Goal: Communication & Community: Answer question/provide support

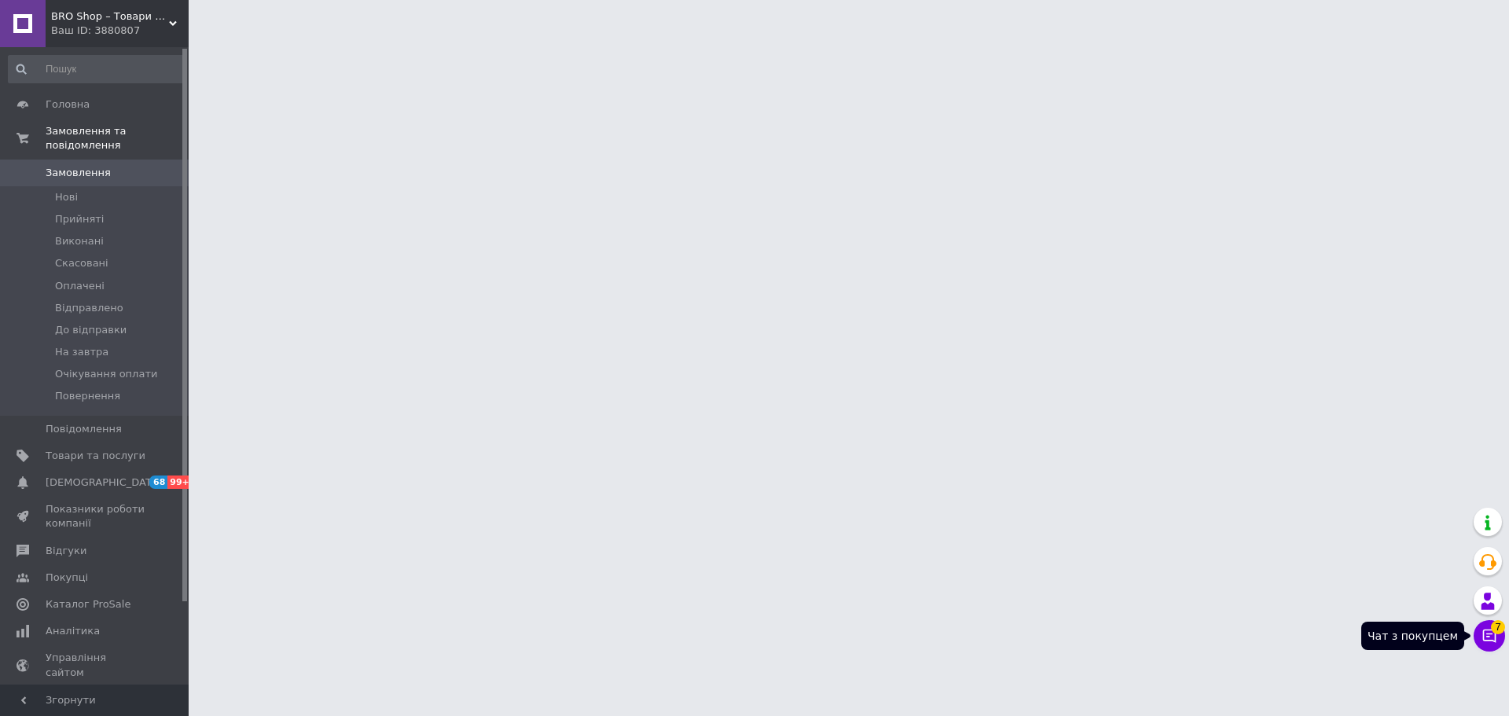
click at [1482, 634] on icon at bounding box center [1490, 636] width 16 height 16
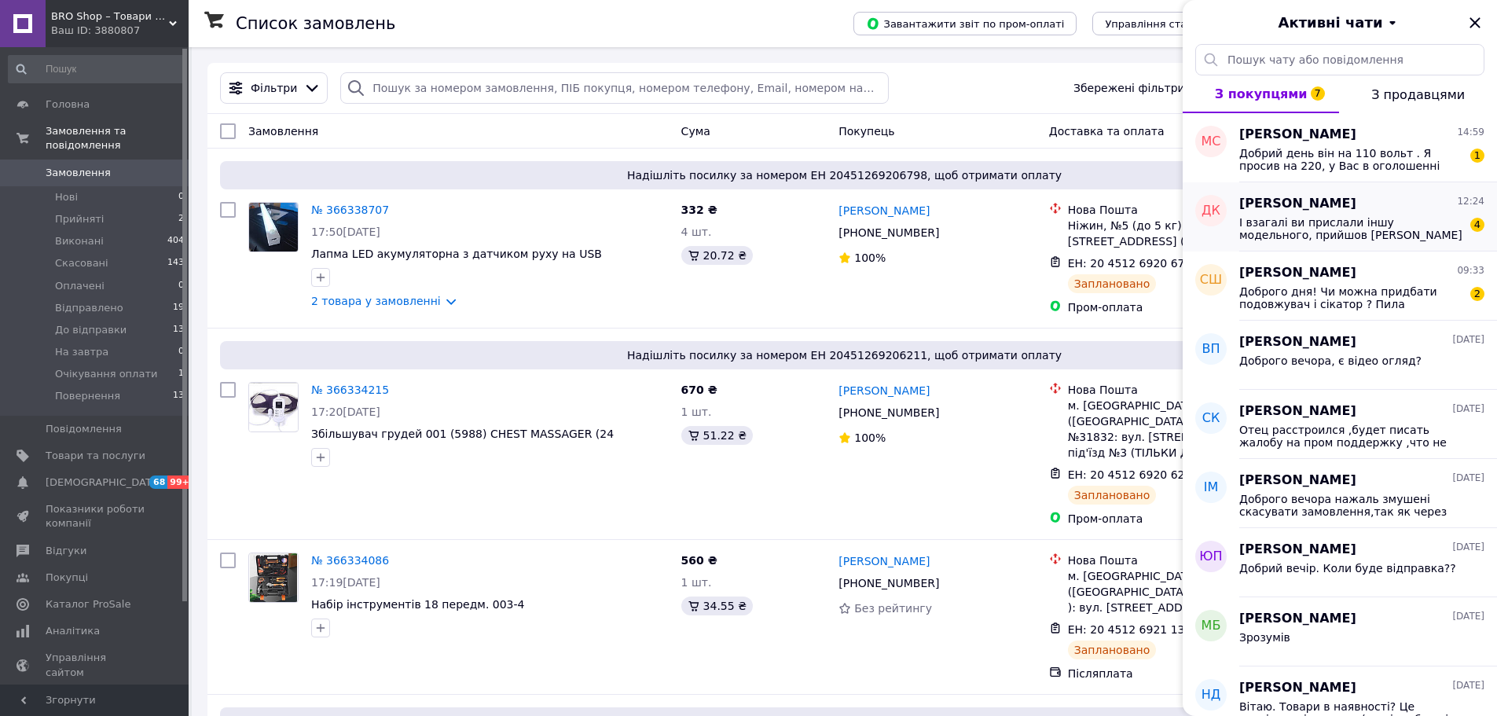
click at [1311, 238] on span "І взагалі ви прислали іншу модельного, прийшов [PERSON_NAME]" at bounding box center [1350, 228] width 223 height 25
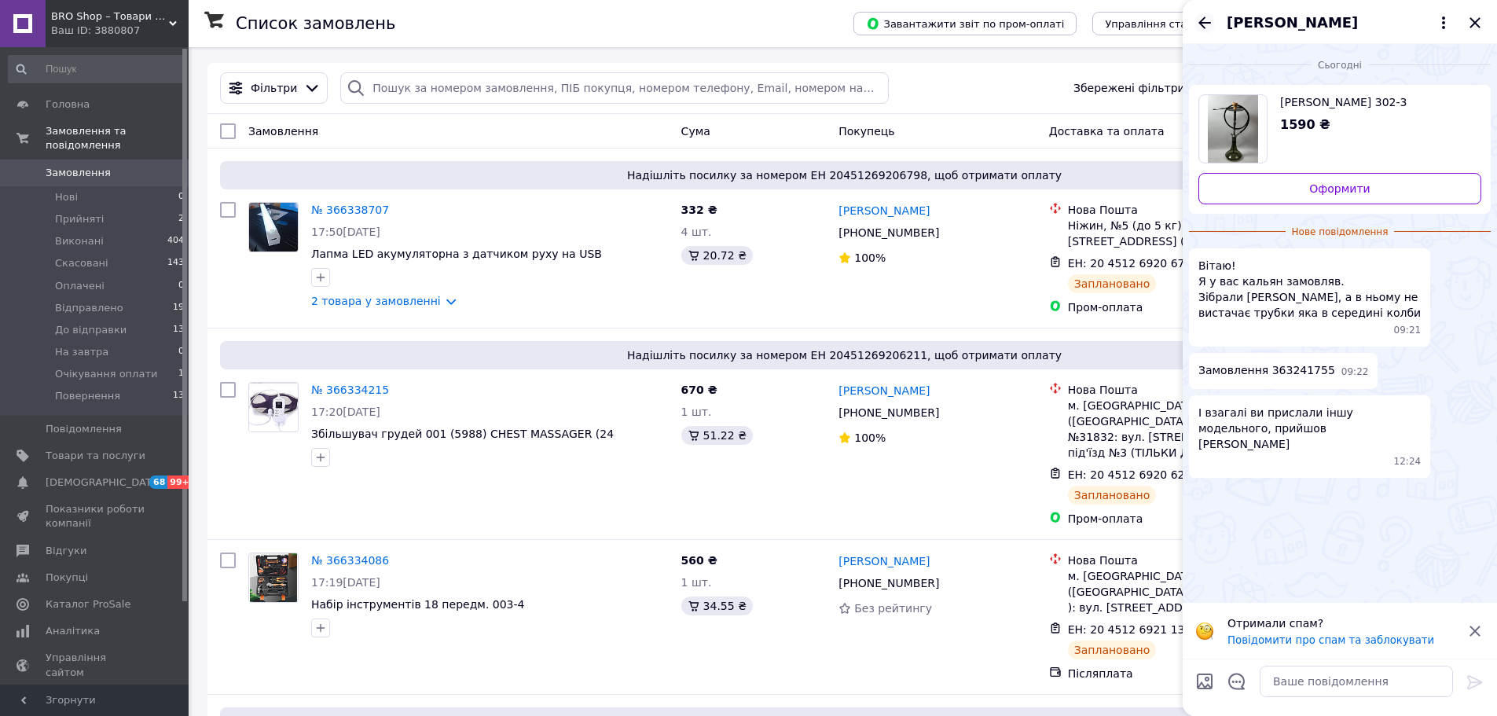
click at [1204, 28] on icon "Назад" at bounding box center [1204, 22] width 19 height 19
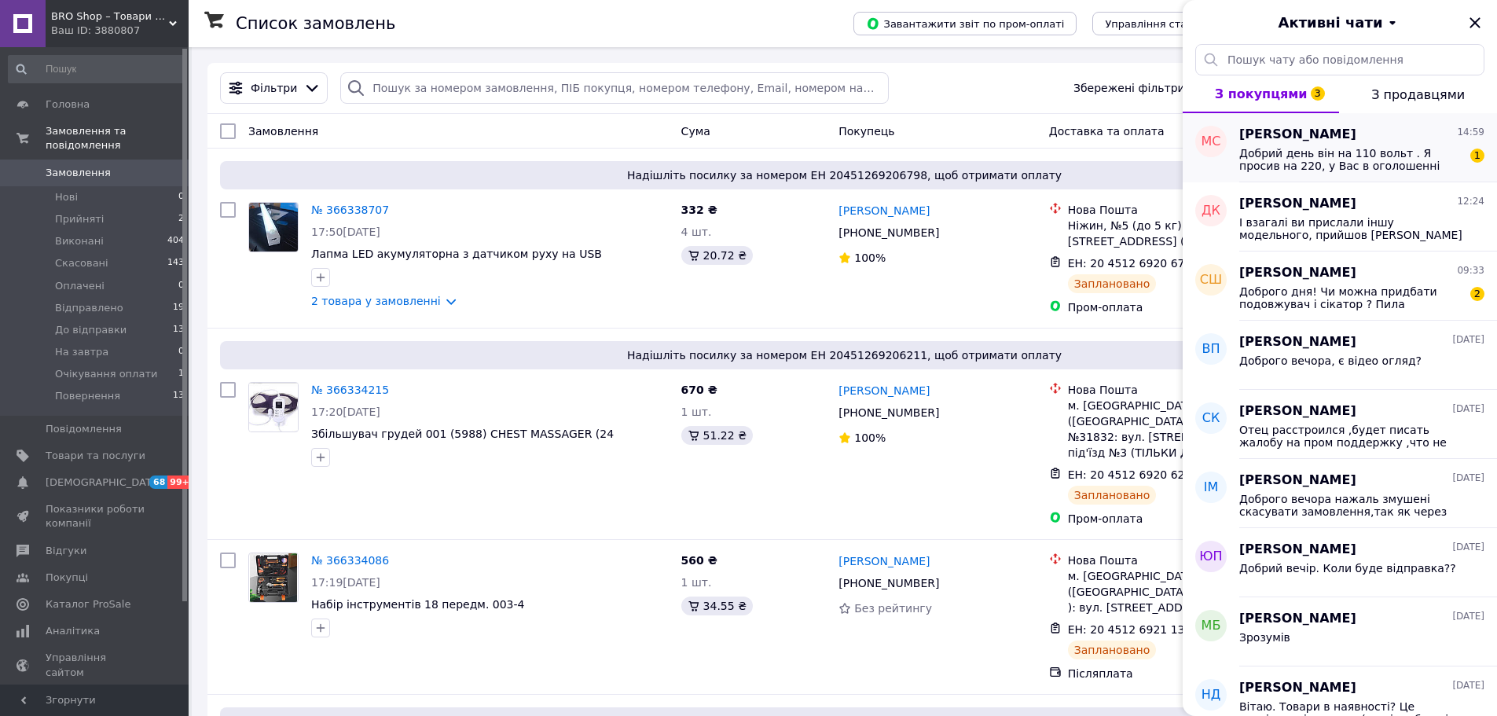
click at [1322, 159] on span "Добрий день він на 110 вольт . Я просив на 220, у Вас в оголошенні написано 110…" at bounding box center [1350, 159] width 223 height 25
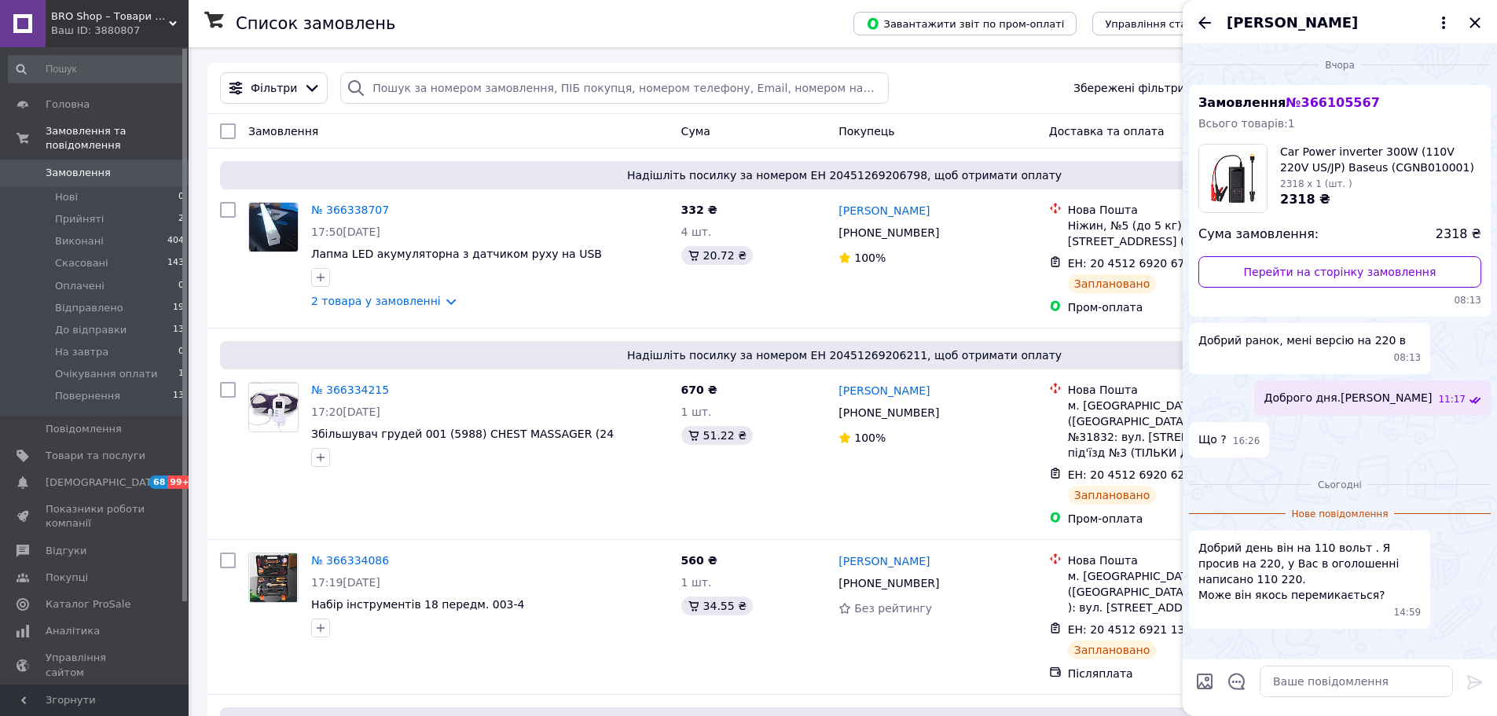
click at [1211, 22] on icon "Назад" at bounding box center [1204, 22] width 19 height 19
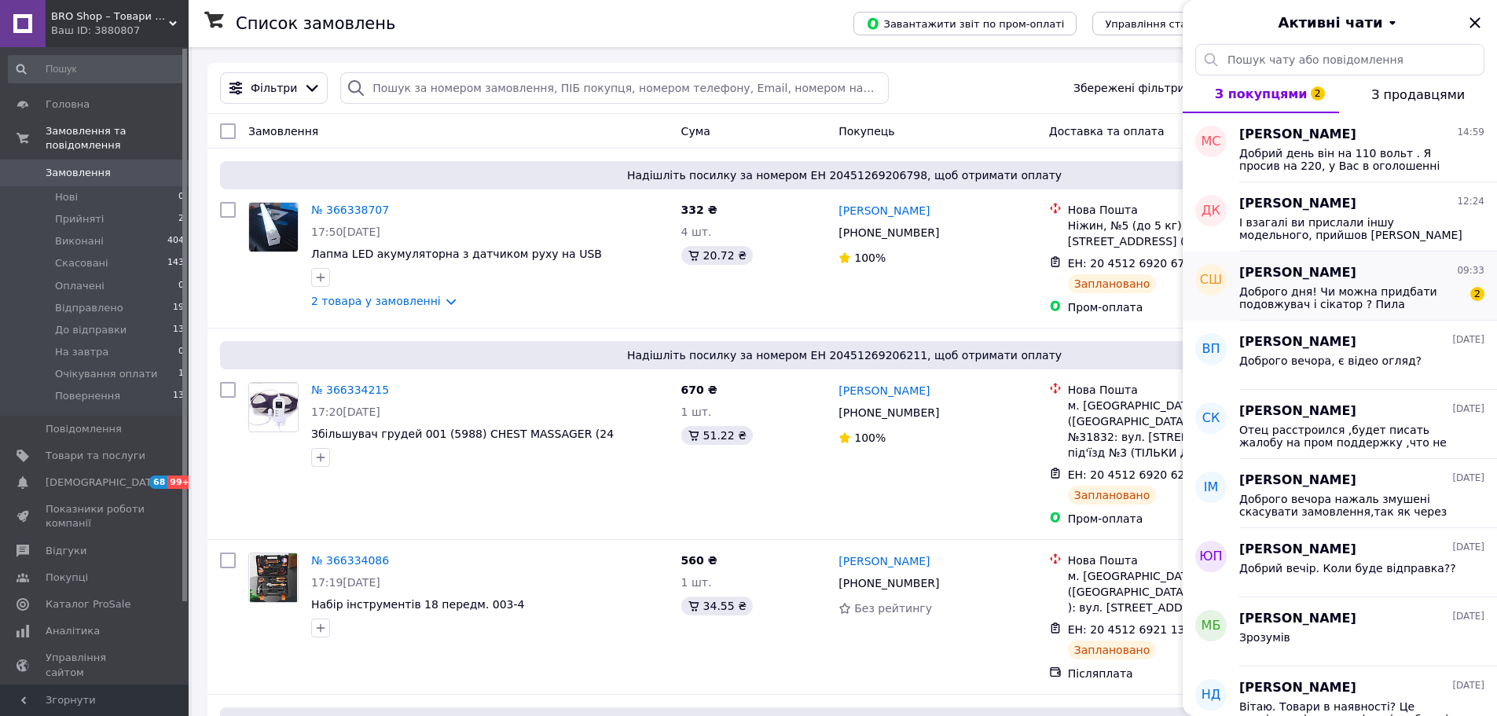
click at [1334, 305] on span "Доброго дня! Чи можна придбати подовжувач і сікатор ? Пила непотрібно , вже є. …" at bounding box center [1350, 297] width 223 height 25
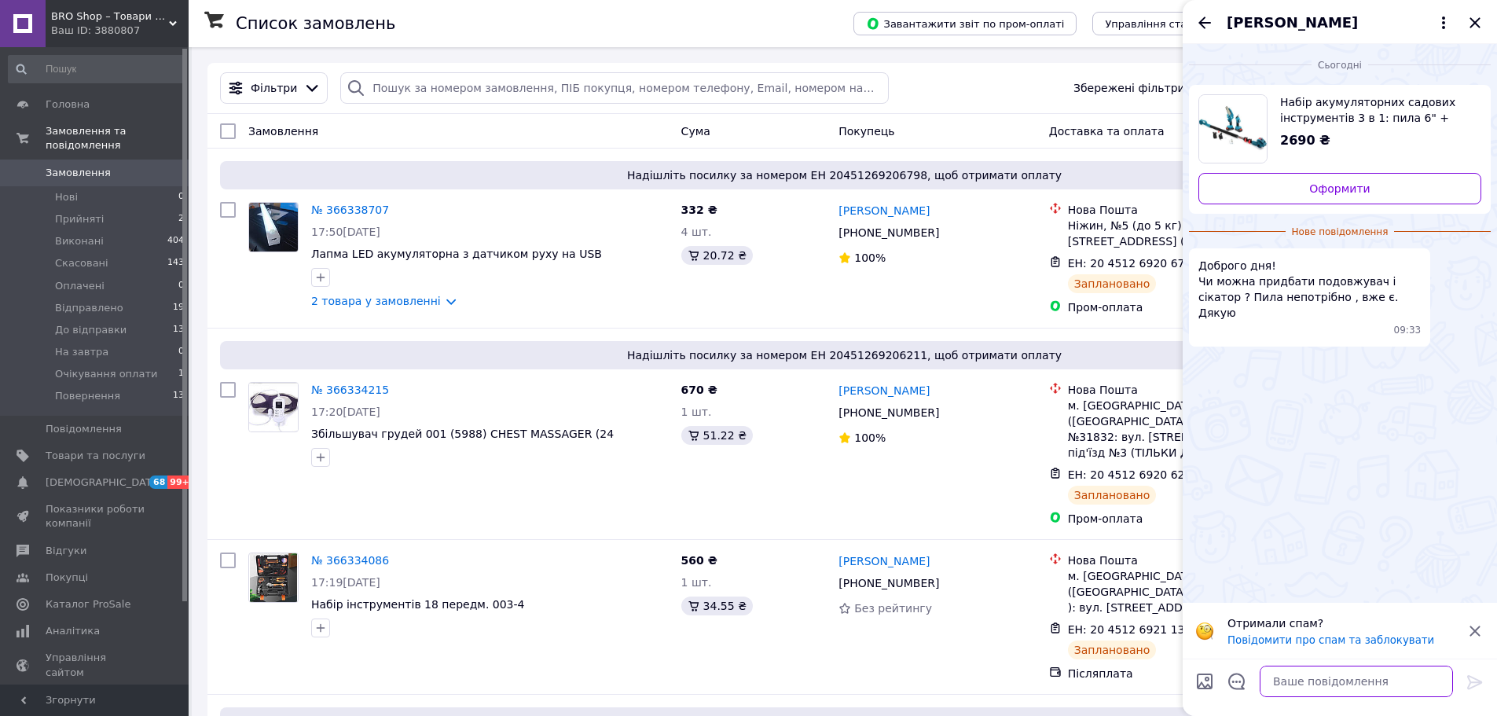
click at [1317, 693] on textarea at bounding box center [1356, 681] width 193 height 31
type textarea "Доброго дня, це йде в комплекті все"
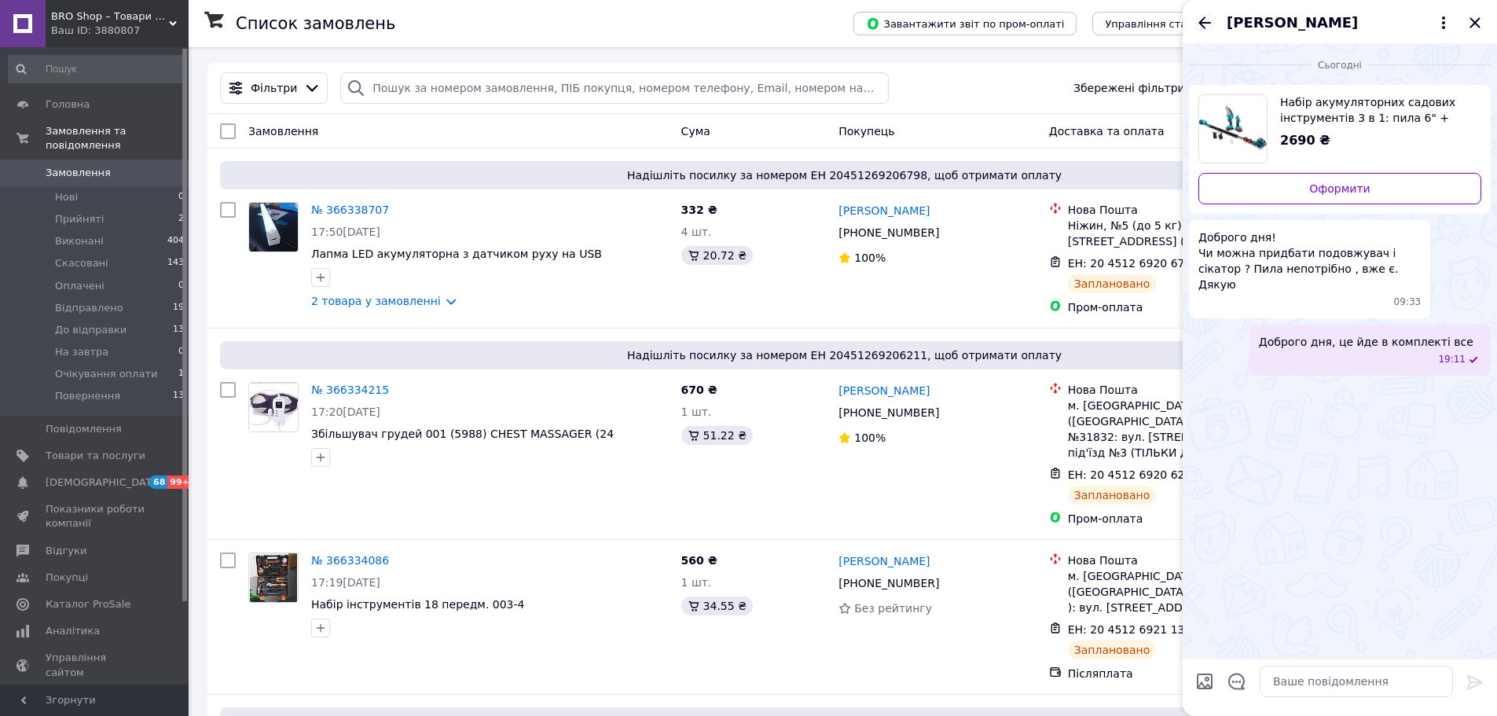
click at [1206, 30] on icon "Назад" at bounding box center [1204, 22] width 19 height 19
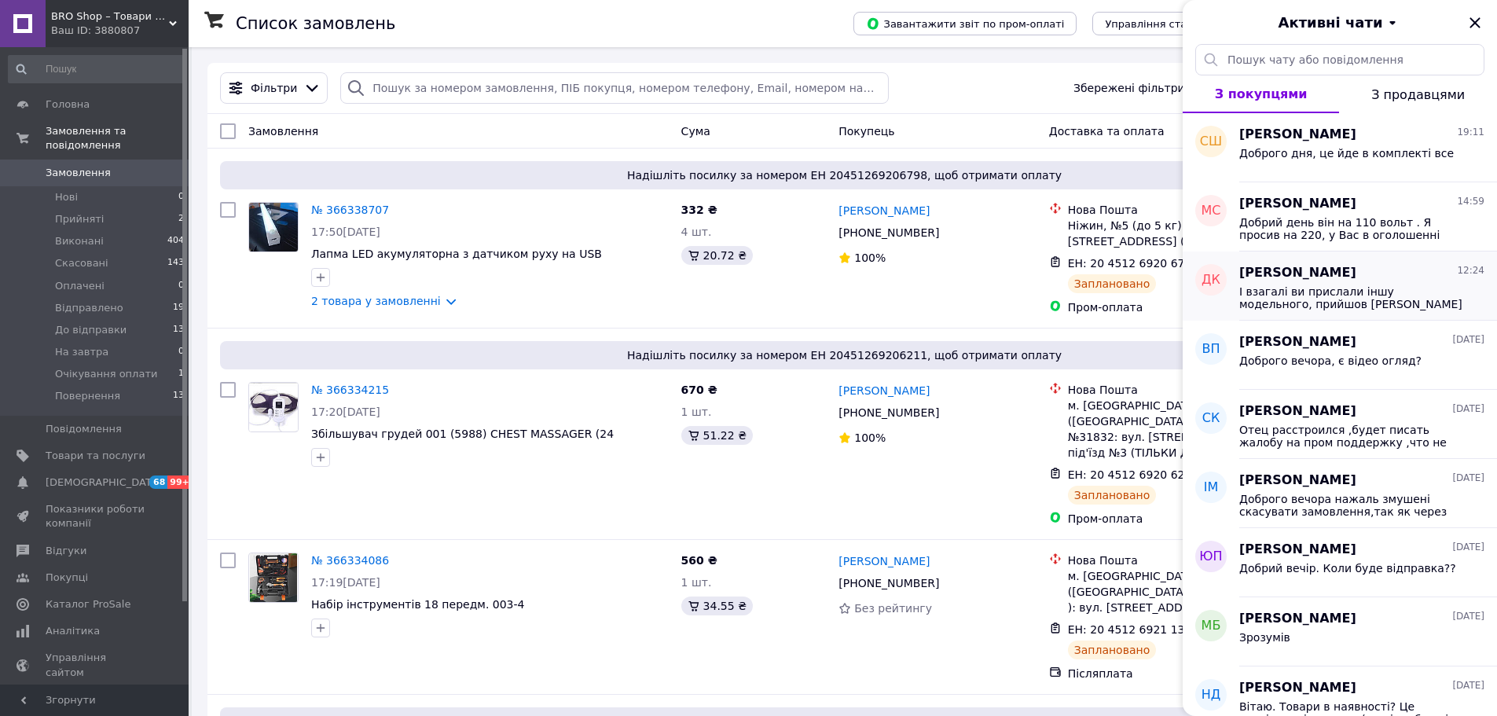
click at [1340, 299] on span "І взагалі ви прислали іншу модельного, прийшов [PERSON_NAME]" at bounding box center [1350, 297] width 223 height 25
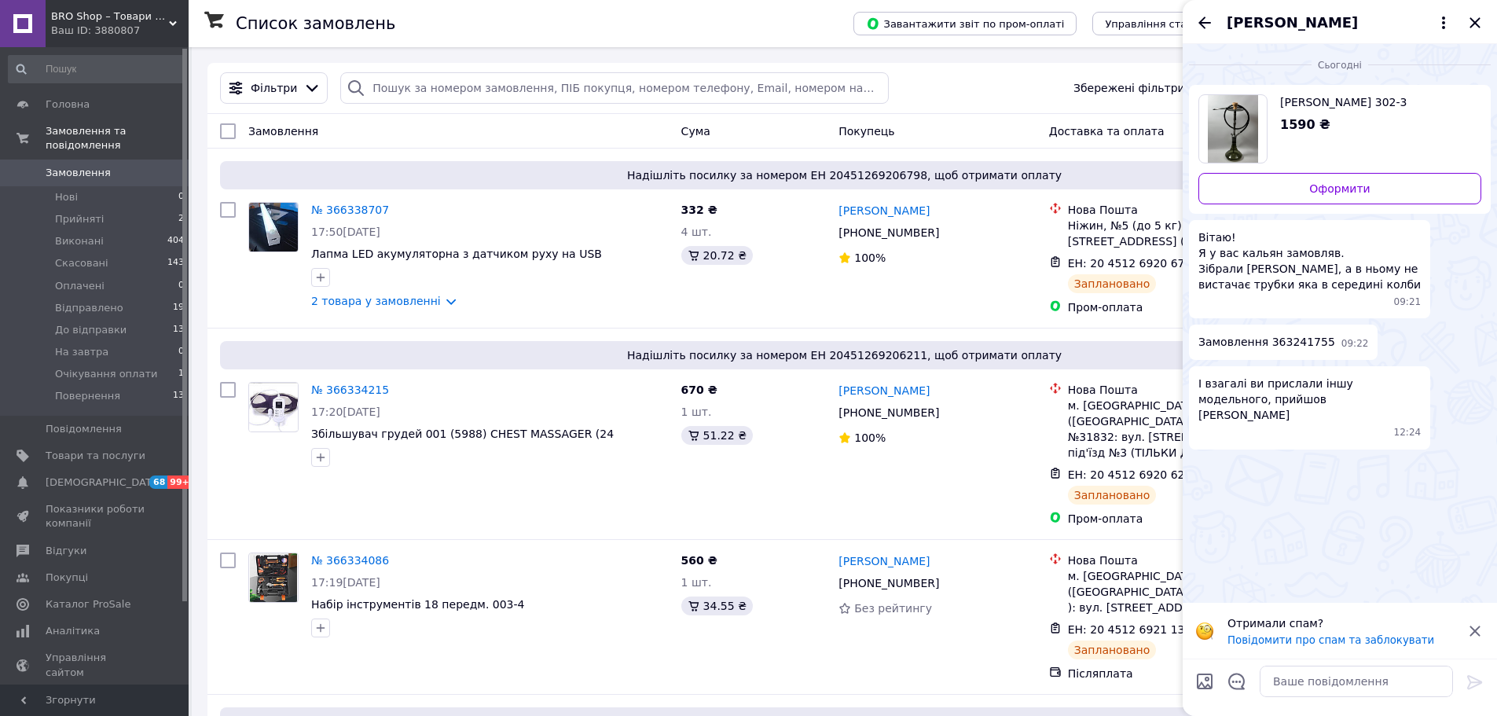
click at [1203, 20] on icon "Назад" at bounding box center [1205, 23] width 13 height 12
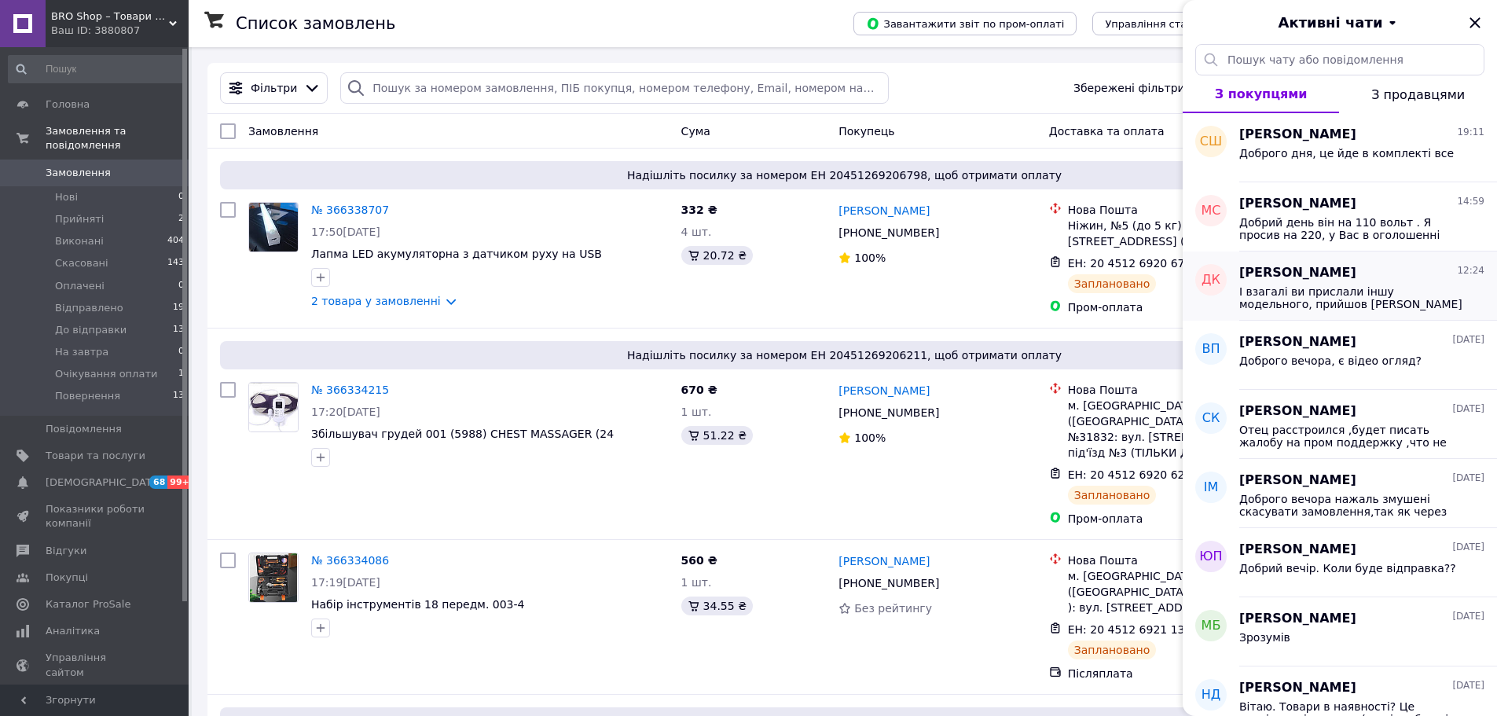
click at [1324, 295] on span "І взагалі ви прислали іншу модельного, прийшов [PERSON_NAME]" at bounding box center [1350, 297] width 223 height 25
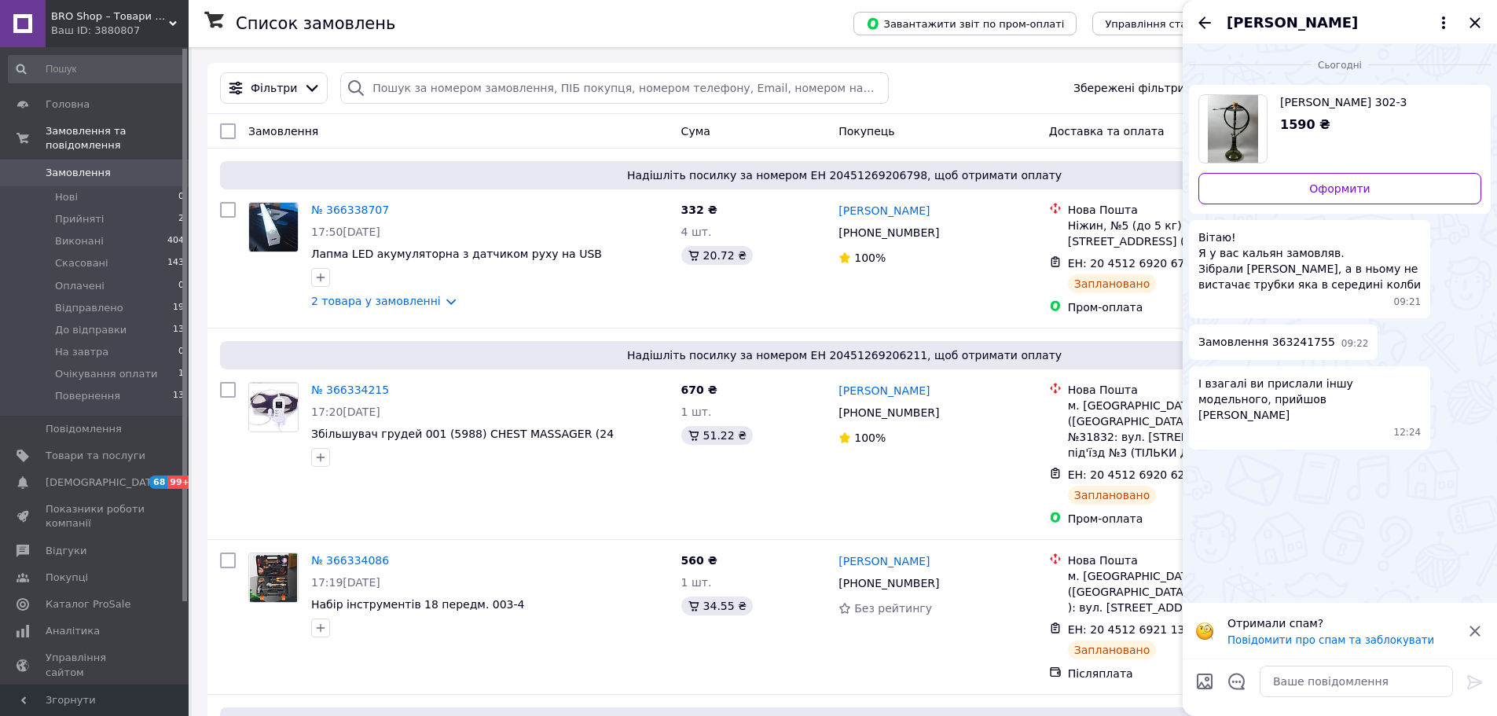
click at [1210, 24] on icon "Назад" at bounding box center [1204, 22] width 19 height 19
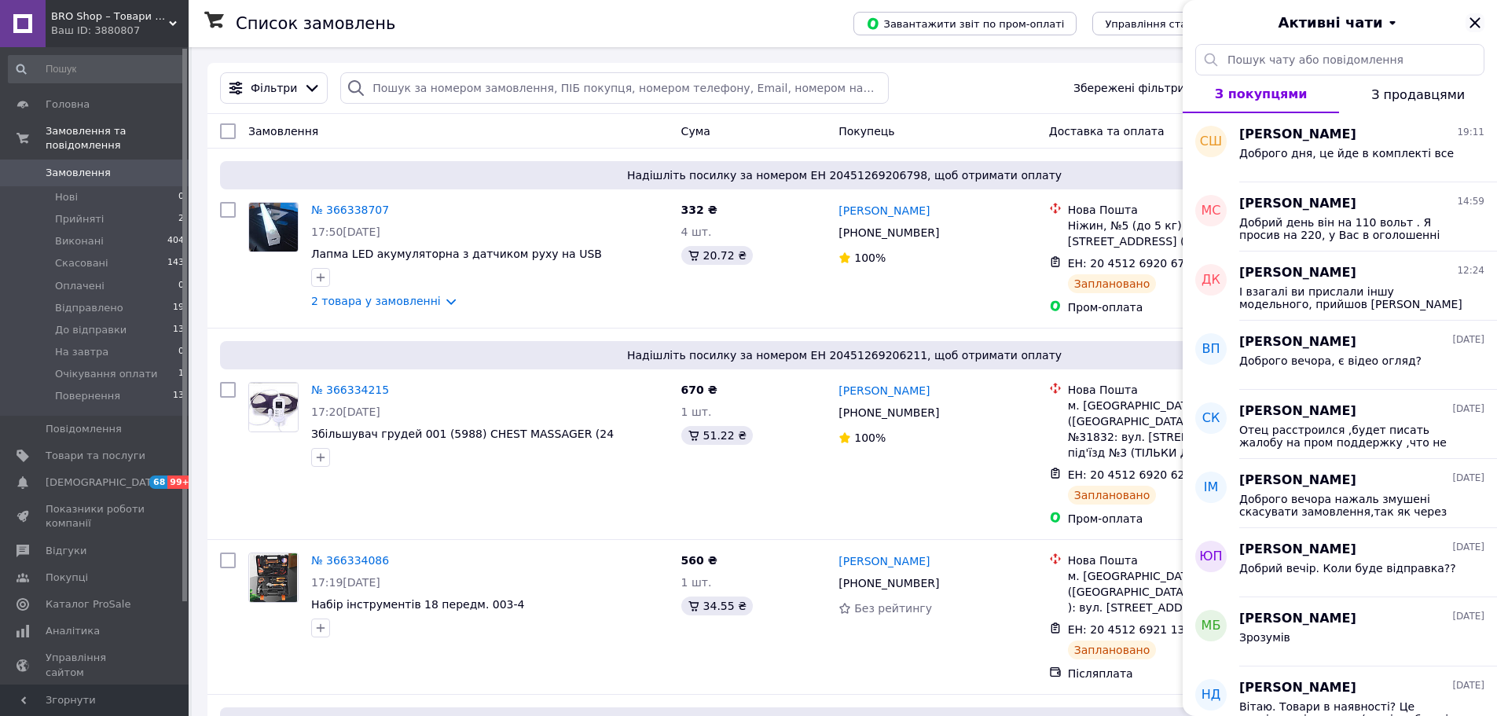
click at [1480, 22] on icon "Закрити" at bounding box center [1475, 22] width 19 height 19
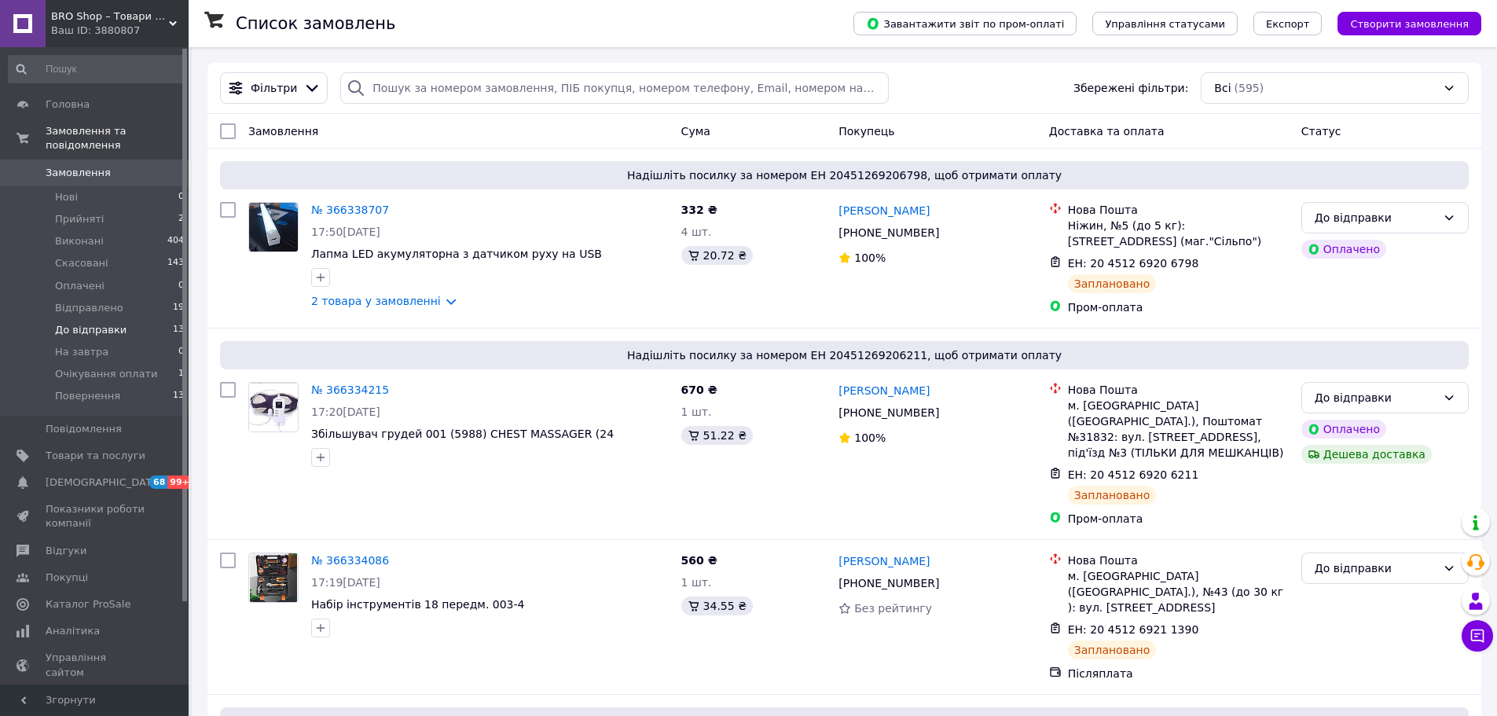
click at [121, 319] on li "До відправки 13" at bounding box center [96, 330] width 193 height 22
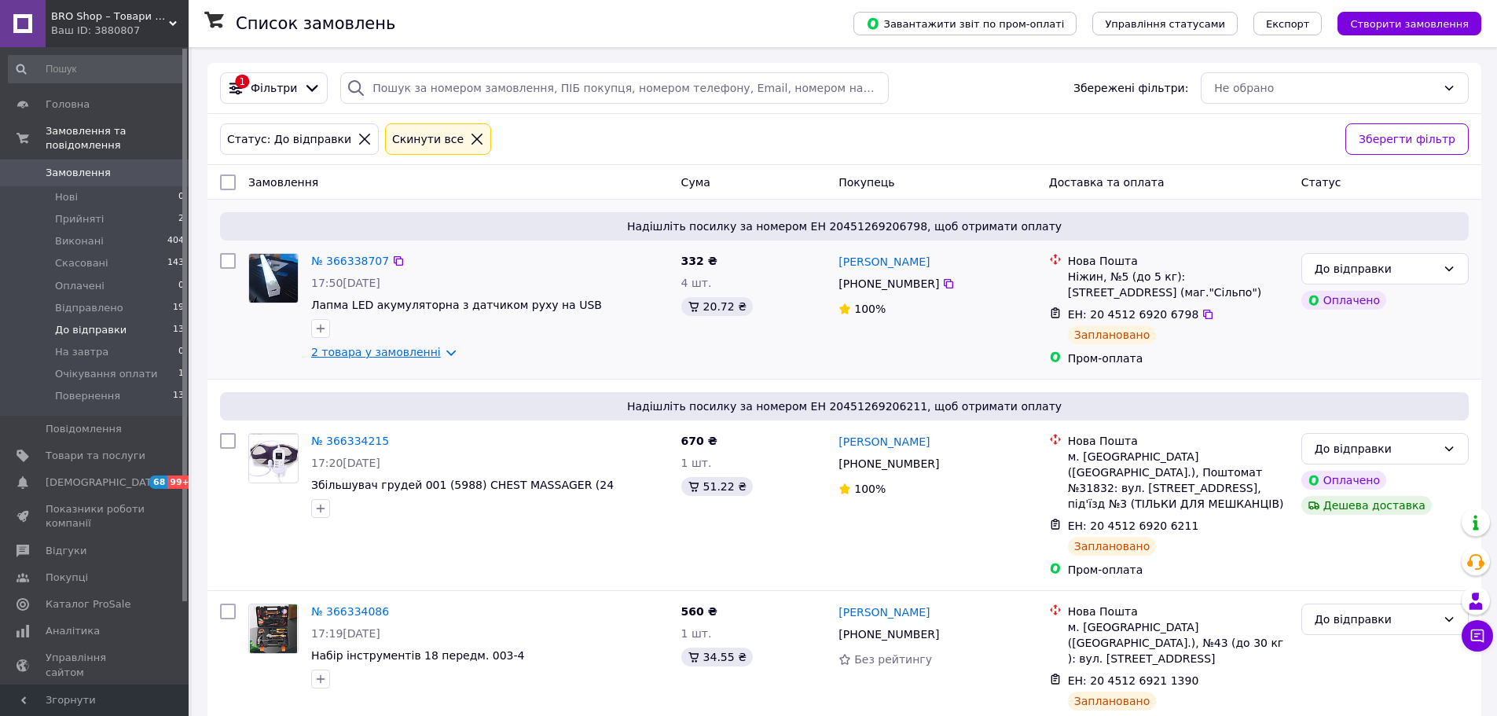
click at [329, 349] on link "2 товара у замовленні" at bounding box center [376, 352] width 130 height 13
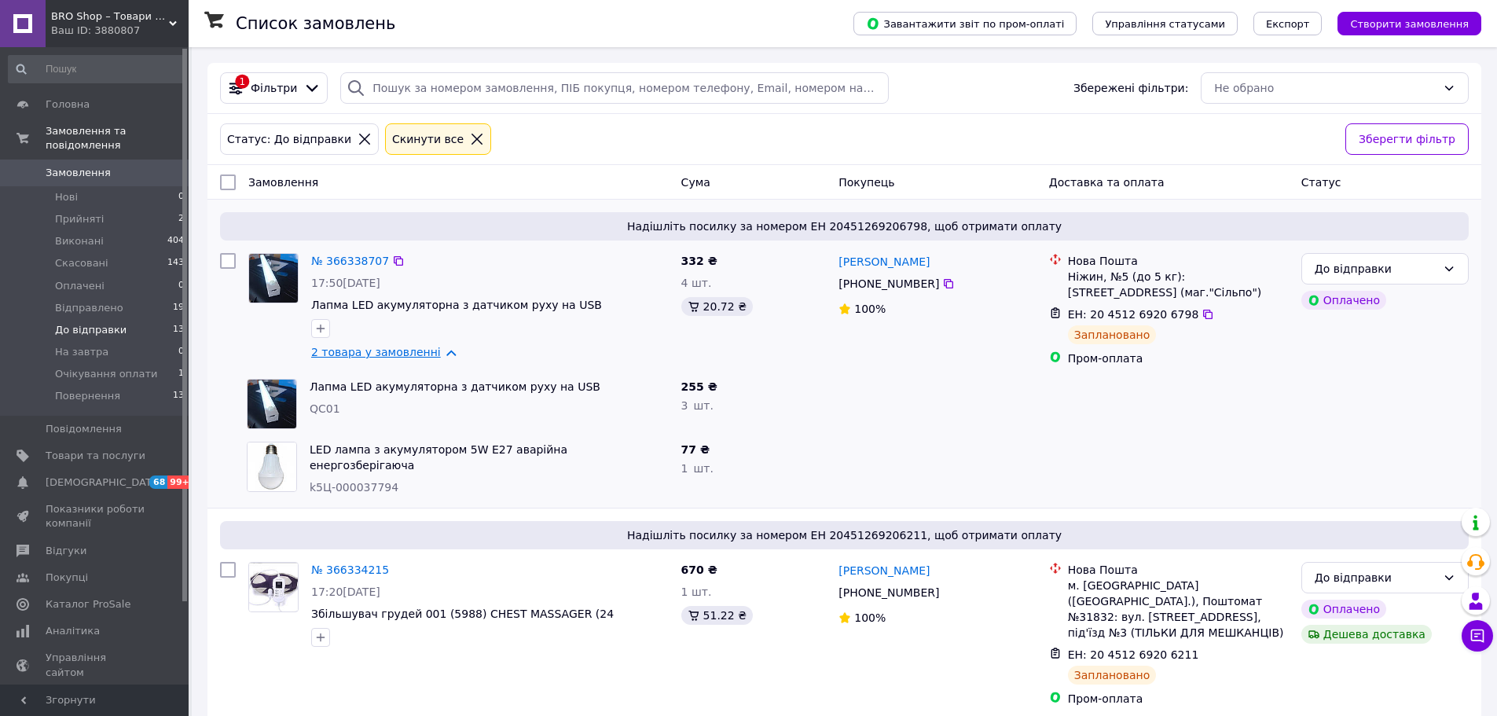
click at [329, 349] on link "2 товара у замовленні" at bounding box center [376, 352] width 130 height 13
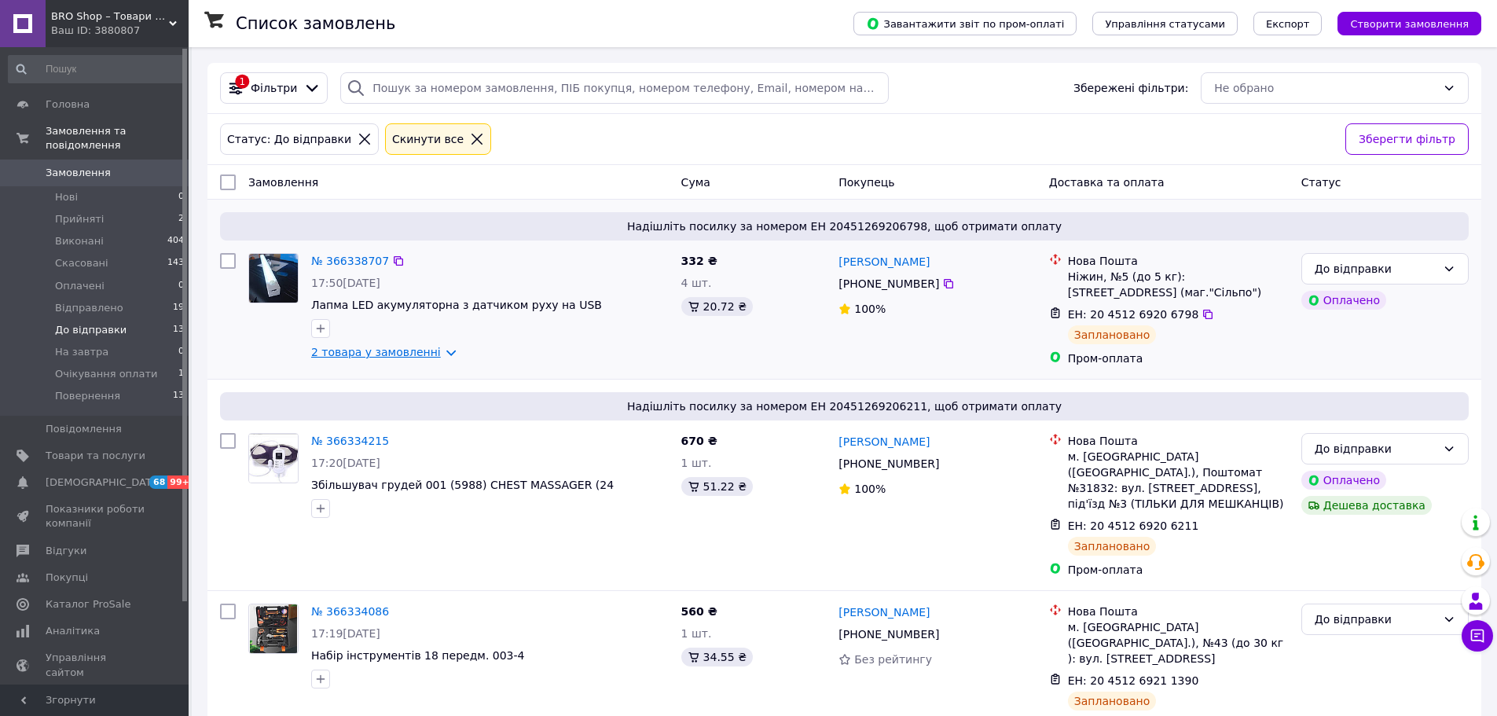
click at [329, 349] on link "2 товара у замовленні" at bounding box center [376, 352] width 130 height 13
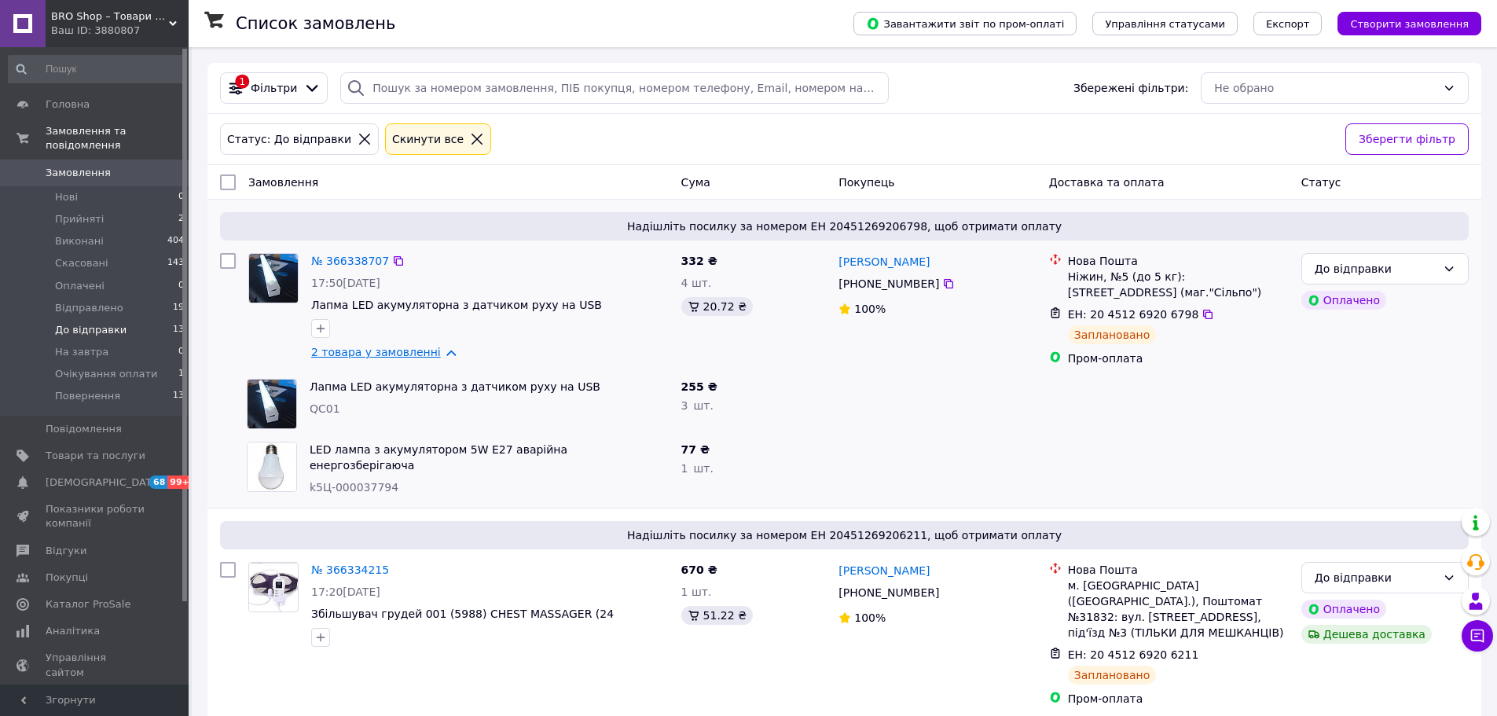
click at [329, 349] on link "2 товара у замовленні" at bounding box center [376, 352] width 130 height 13
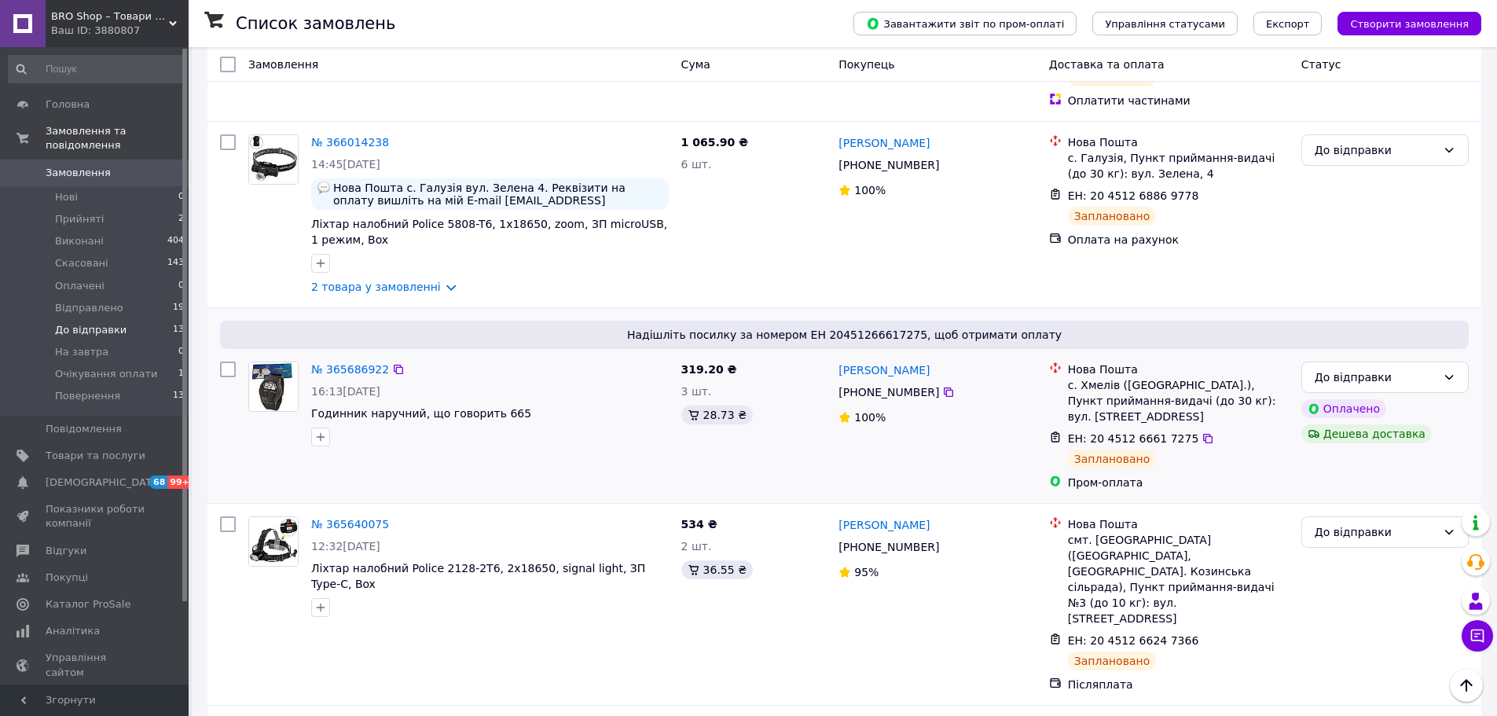
scroll to position [1588, 0]
click at [74, 547] on link "Відгуки" at bounding box center [96, 551] width 193 height 27
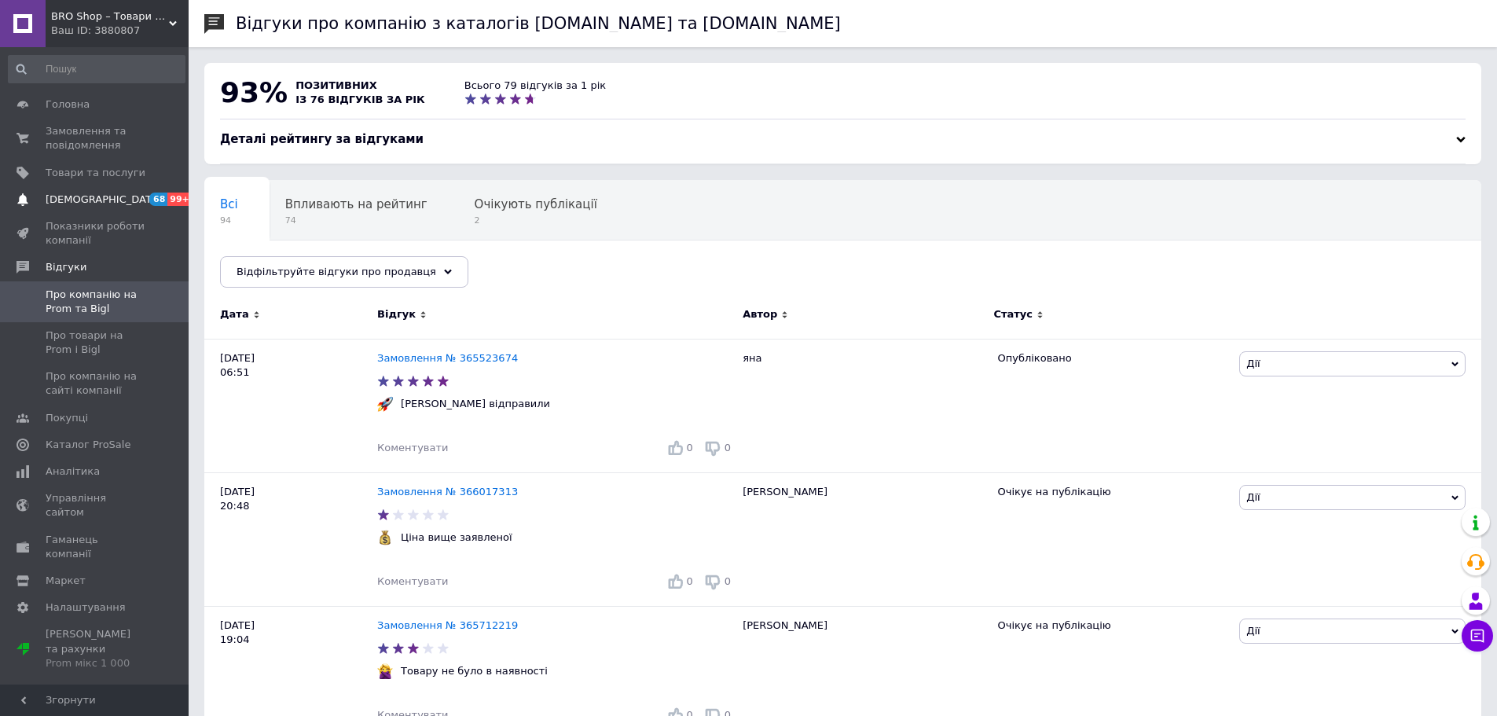
click at [85, 200] on span "[DEMOGRAPHIC_DATA]" at bounding box center [104, 200] width 116 height 14
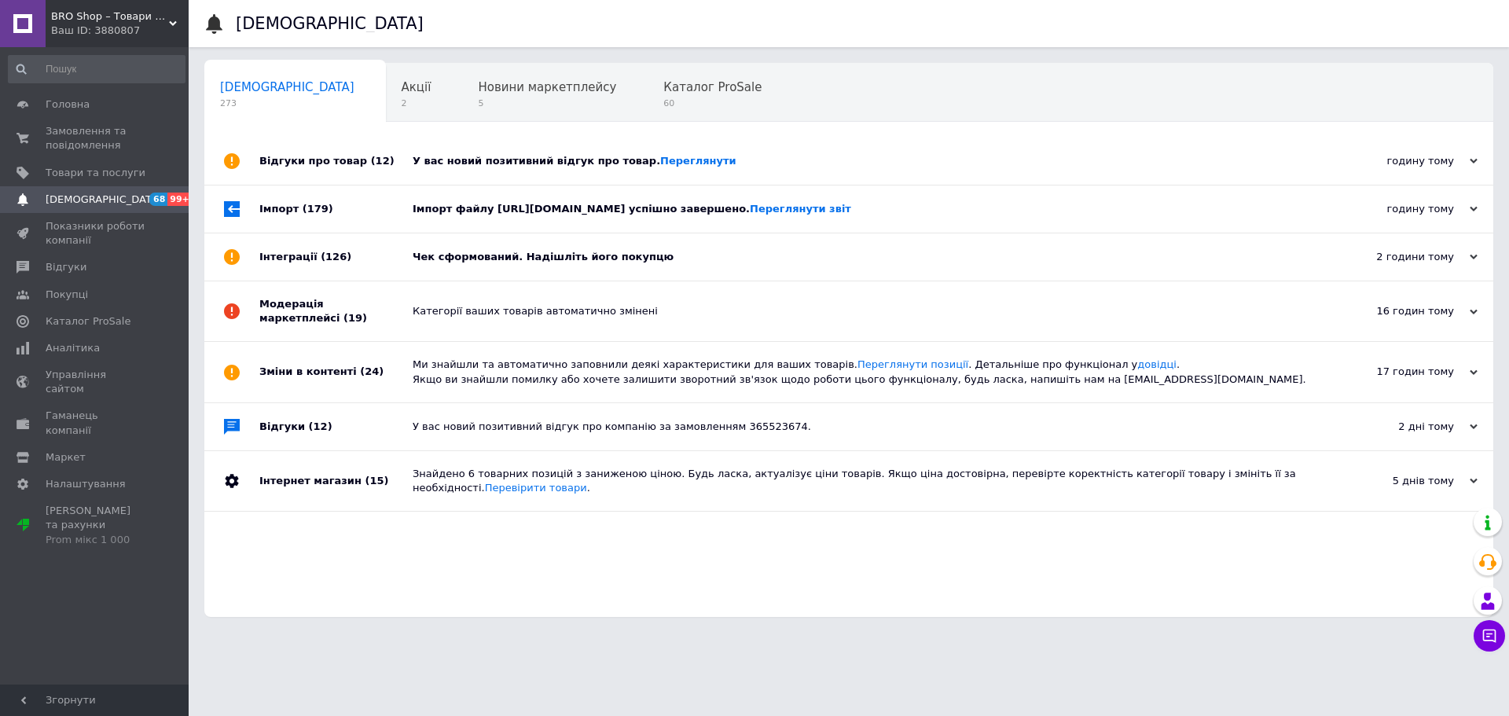
click at [1432, 155] on div "годину тому" at bounding box center [1398, 161] width 157 height 14
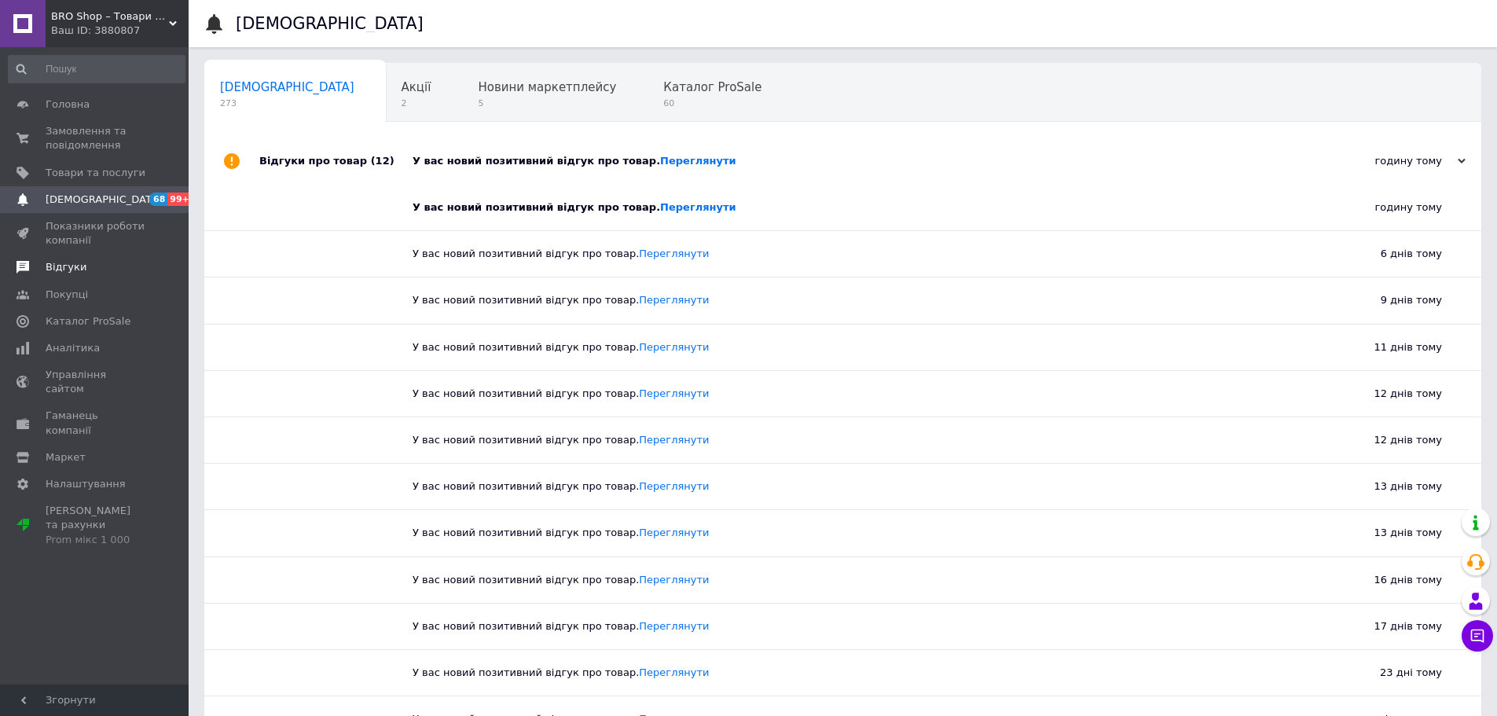
click at [71, 265] on span "Відгуки" at bounding box center [66, 267] width 41 height 14
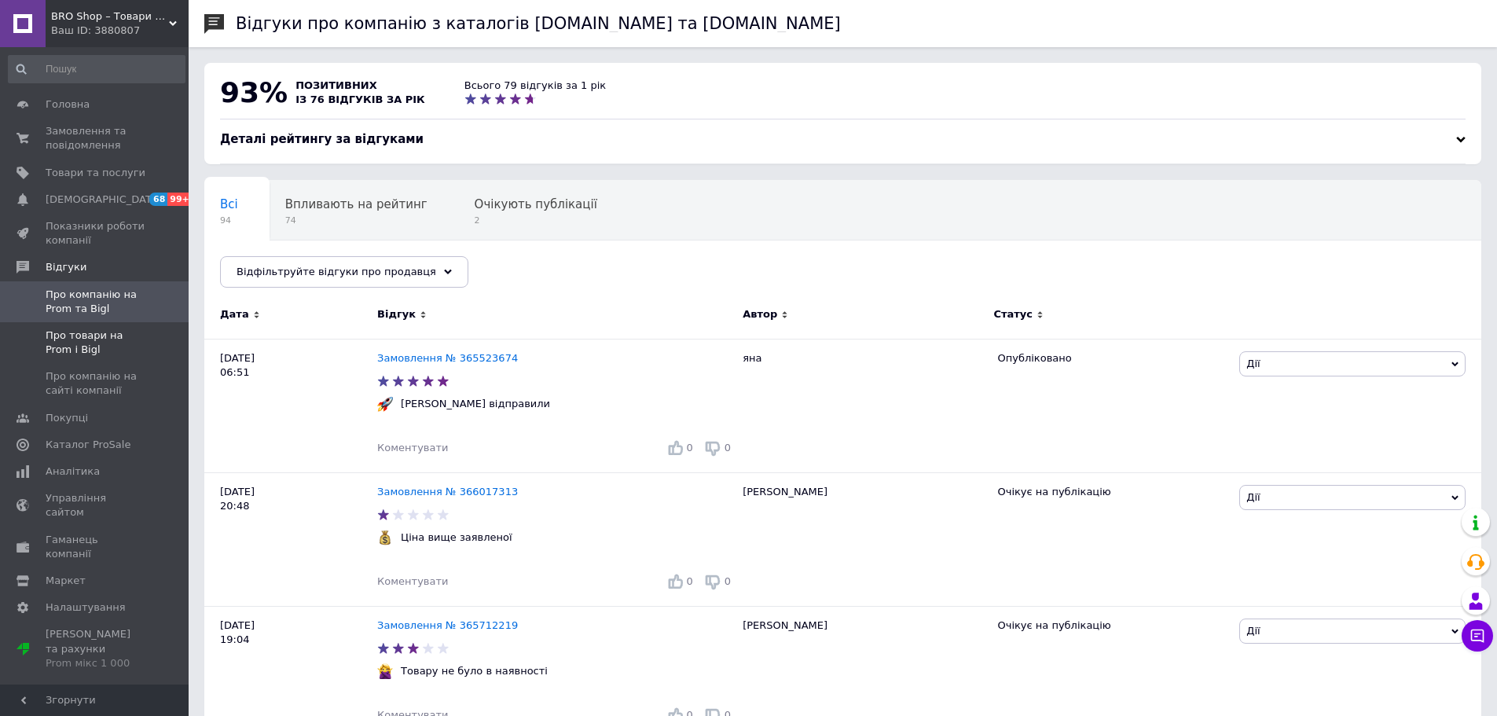
click at [93, 345] on span "Про товари на Prom і Bigl" at bounding box center [96, 343] width 100 height 28
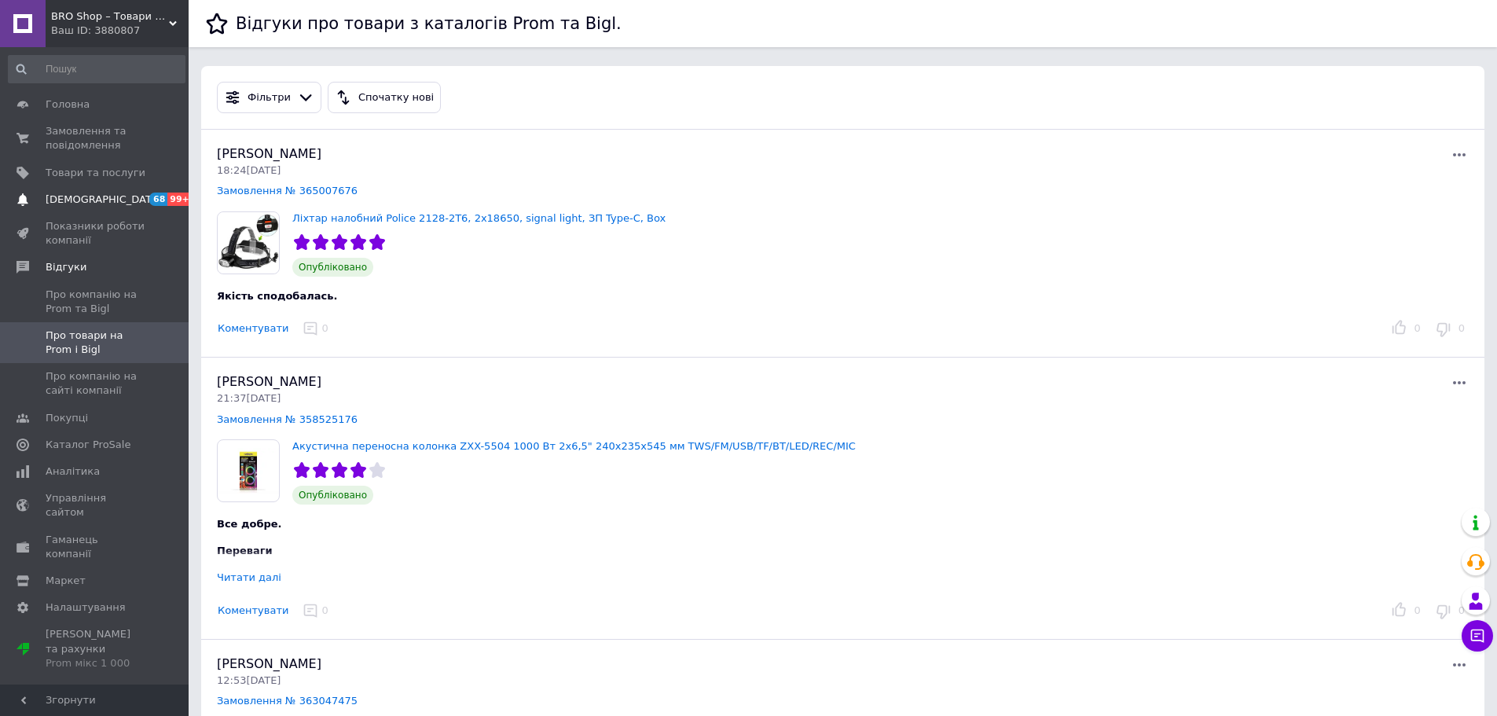
click at [69, 193] on span "[DEMOGRAPHIC_DATA]" at bounding box center [104, 200] width 116 height 14
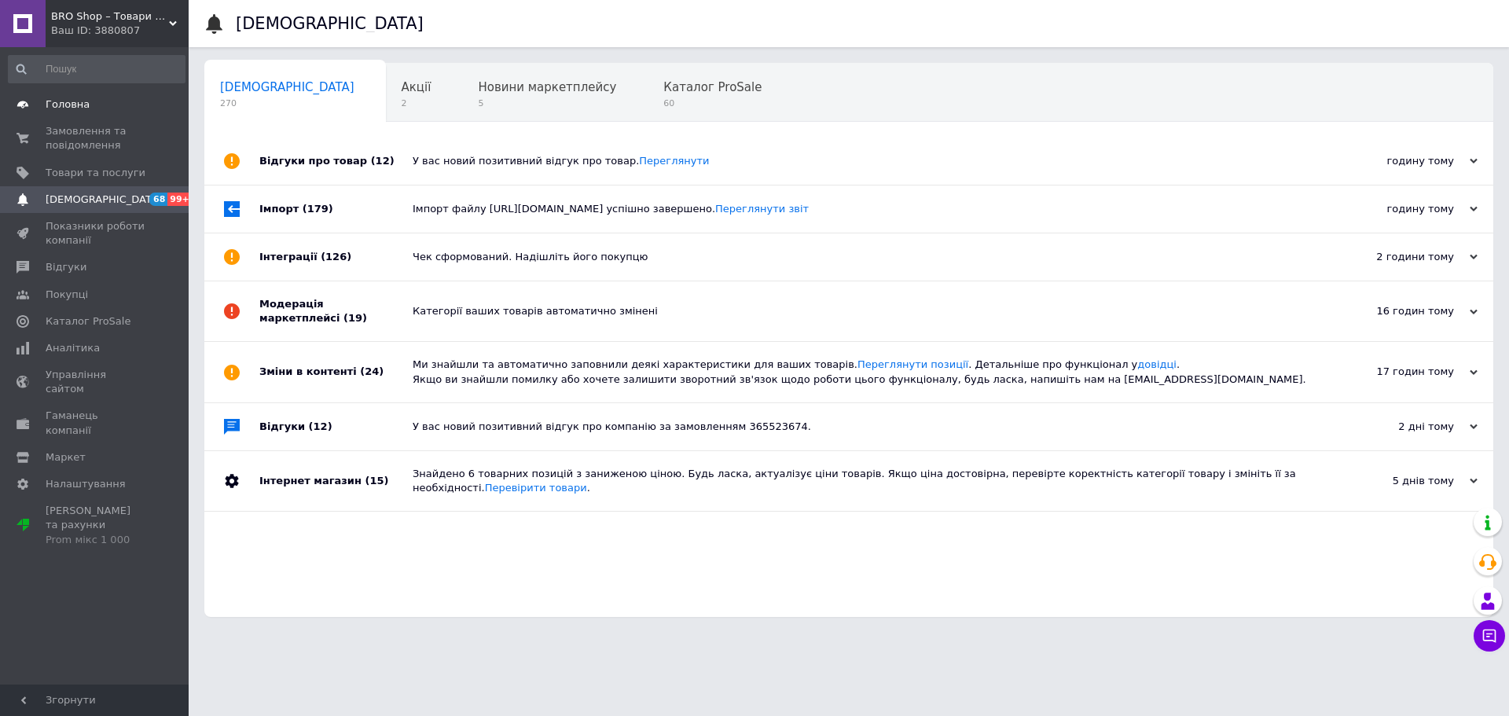
drag, startPoint x: 76, startPoint y: 108, endPoint x: 86, endPoint y: 112, distance: 10.9
click at [76, 108] on span "Головна" at bounding box center [68, 104] width 44 height 14
